Goal: Information Seeking & Learning: Understand process/instructions

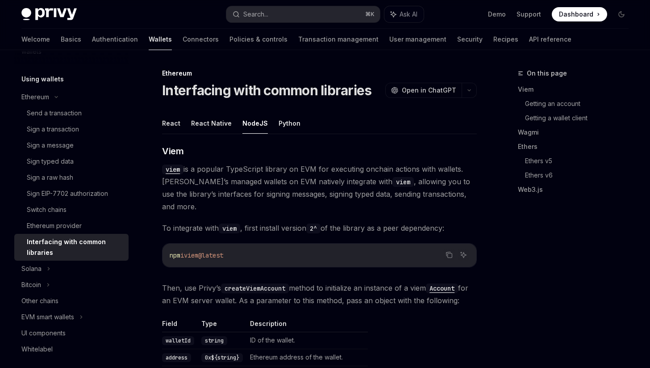
scroll to position [2, 0]
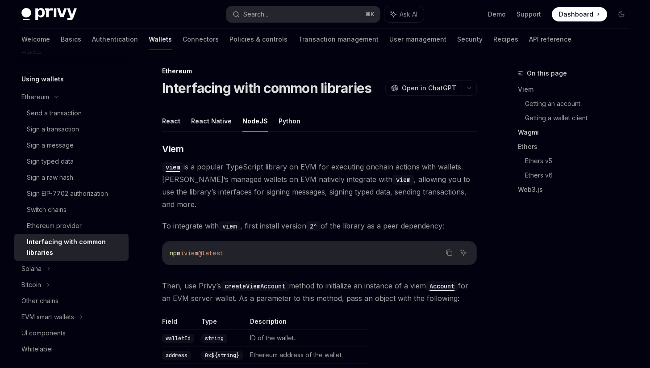
click at [528, 135] on link "Wagmi" at bounding box center [577, 132] width 118 height 14
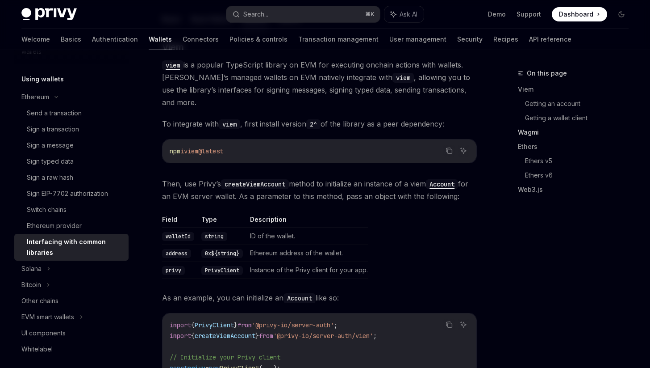
scroll to position [104, 0]
click at [528, 86] on link "Viem" at bounding box center [577, 89] width 118 height 14
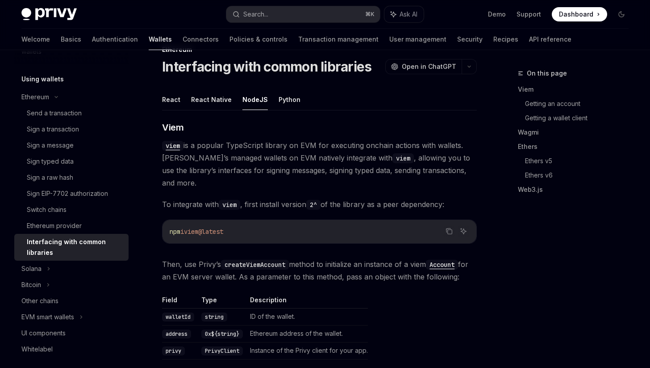
scroll to position [9, 0]
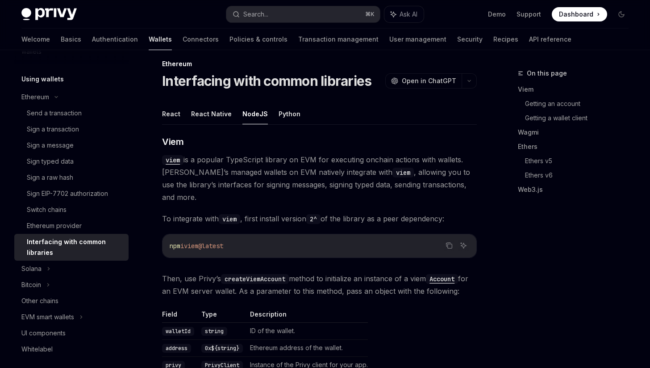
click at [261, 120] on button "NodeJS" at bounding box center [254, 113] width 25 height 21
click at [289, 120] on button "Python" at bounding box center [290, 113] width 22 height 21
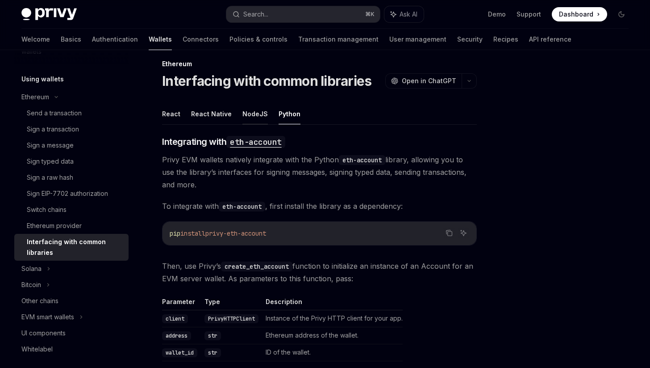
click at [262, 116] on button "NodeJS" at bounding box center [254, 113] width 25 height 21
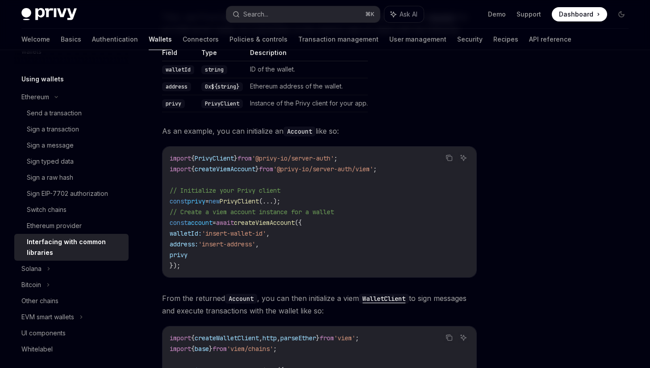
scroll to position [302, 0]
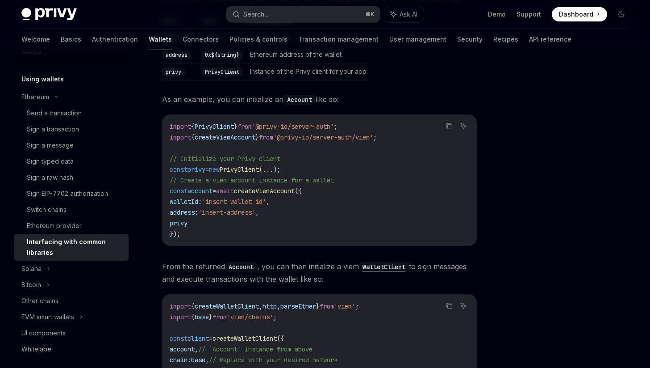
click at [273, 137] on span "from" at bounding box center [266, 137] width 14 height 8
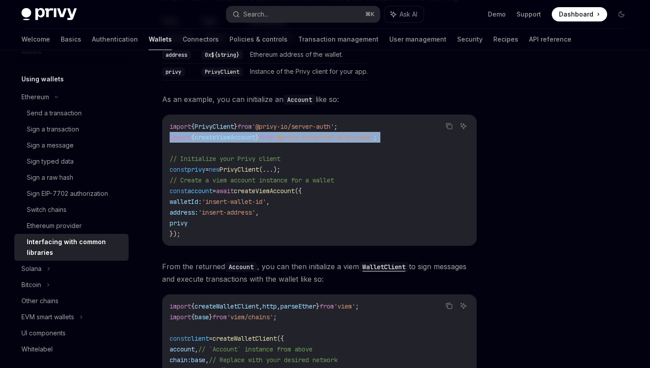
click at [273, 137] on span "from" at bounding box center [266, 137] width 14 height 8
copy code "import { createViemAccount } from '@privy-io/server-auth/viem' ;"
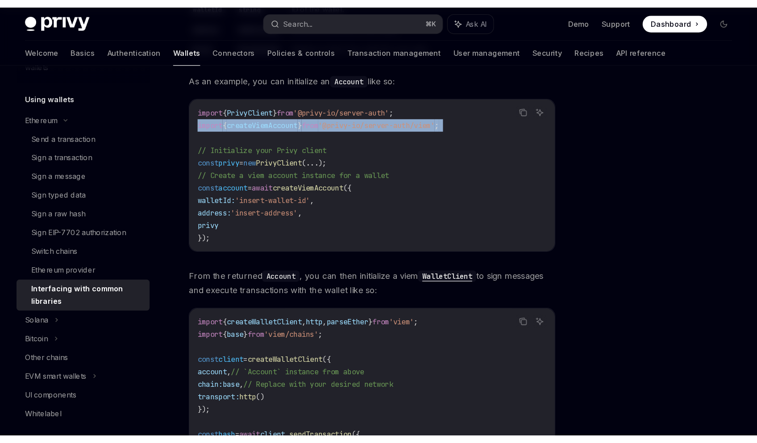
scroll to position [338, 0]
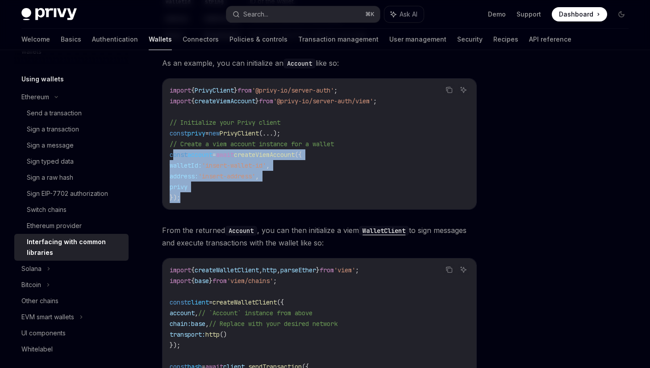
drag, startPoint x: 171, startPoint y: 155, endPoint x: 213, endPoint y: 201, distance: 62.3
click at [213, 201] on code "import { PrivyClient } from '@privy-io/server-auth' ; import { createViemAccoun…" at bounding box center [320, 144] width 300 height 118
drag, startPoint x: 208, startPoint y: 200, endPoint x: 171, endPoint y: 158, distance: 56.7
click at [171, 158] on code "import { PrivyClient } from '@privy-io/server-auth' ; import { createViemAccoun…" at bounding box center [320, 144] width 300 height 118
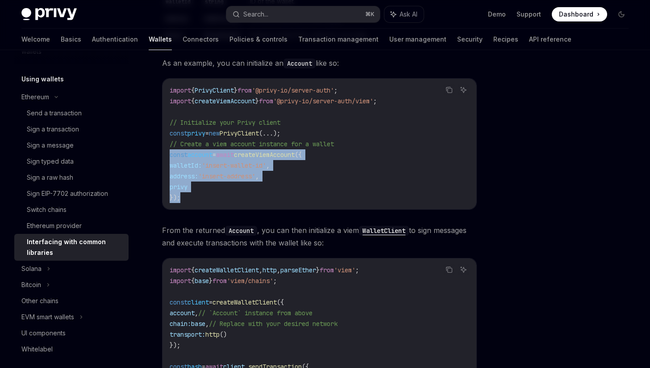
copy code "const account = await createViemAccount ({ walletId: 'insert-wallet-id' , addre…"
type textarea "*"
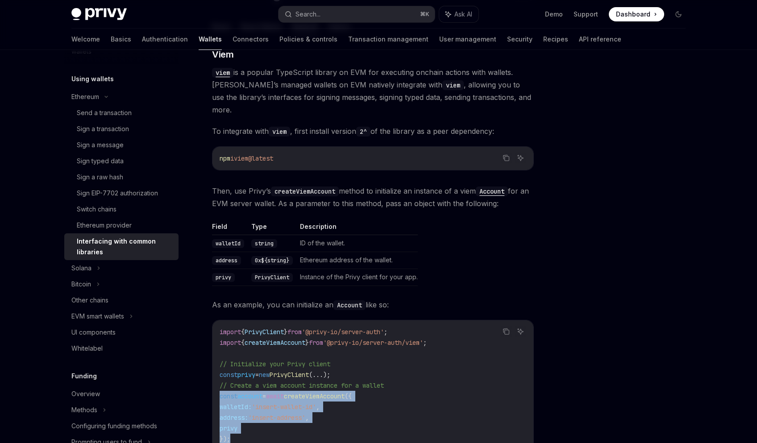
scroll to position [258, 0]
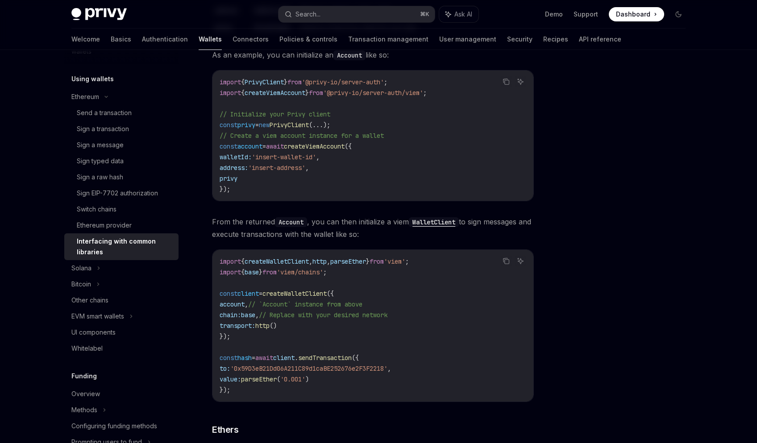
scroll to position [351, 0]
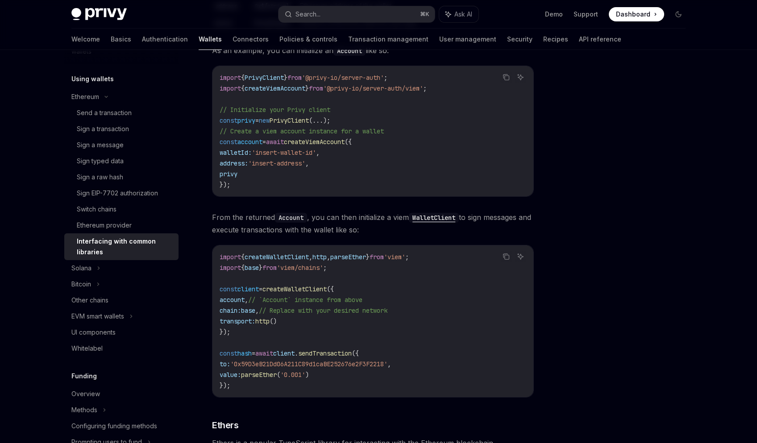
click at [323, 285] on span "createWalletClient" at bounding box center [295, 289] width 64 height 8
click at [347, 253] on span "parseEther" at bounding box center [348, 257] width 36 height 8
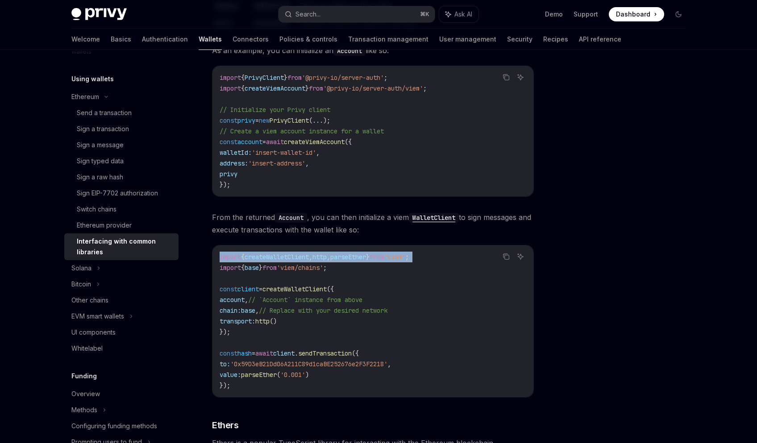
copy code "import { createWalletClient , http , parseEther } from 'viem' ;"
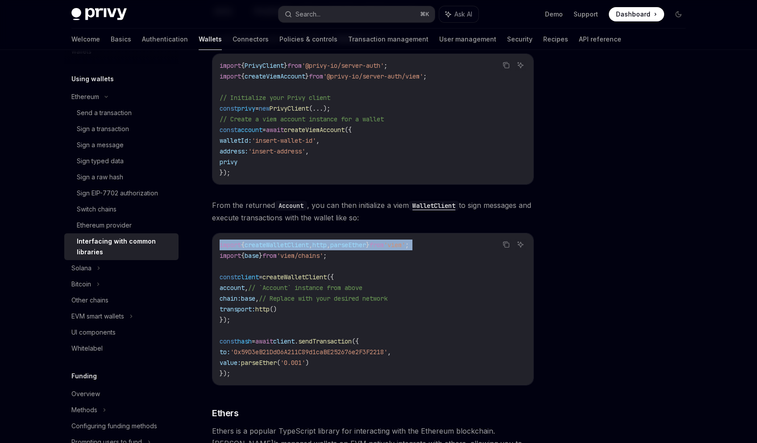
scroll to position [372, 0]
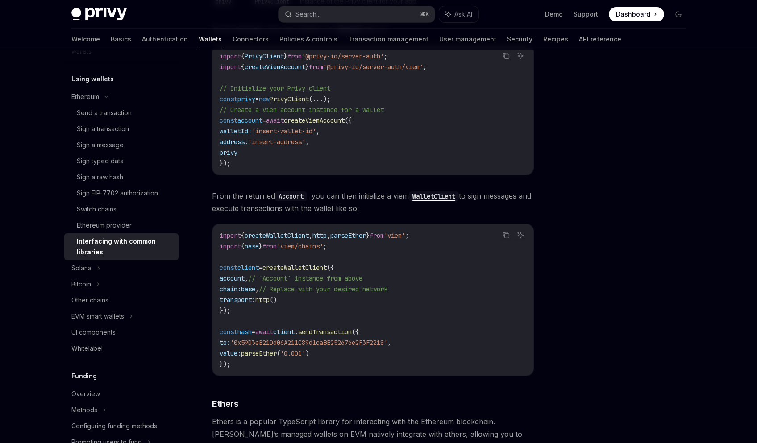
click at [318, 292] on code "import { createWalletClient , http , parseEther } from 'viem' ; import { base }…" at bounding box center [373, 299] width 307 height 139
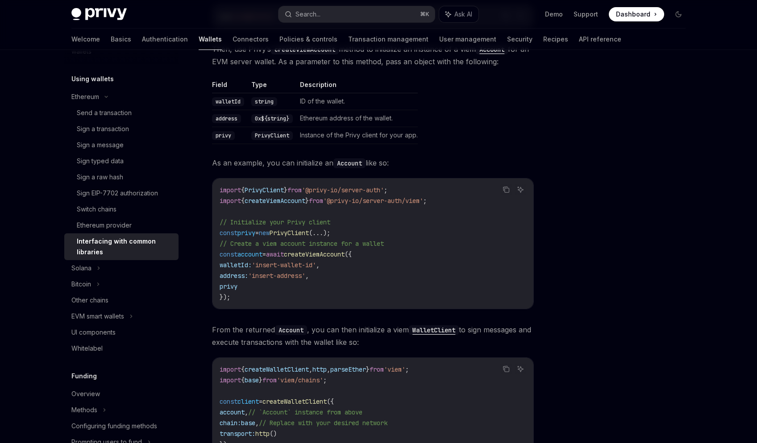
scroll to position [470, 0]
